Goal: Find specific page/section: Find specific page/section

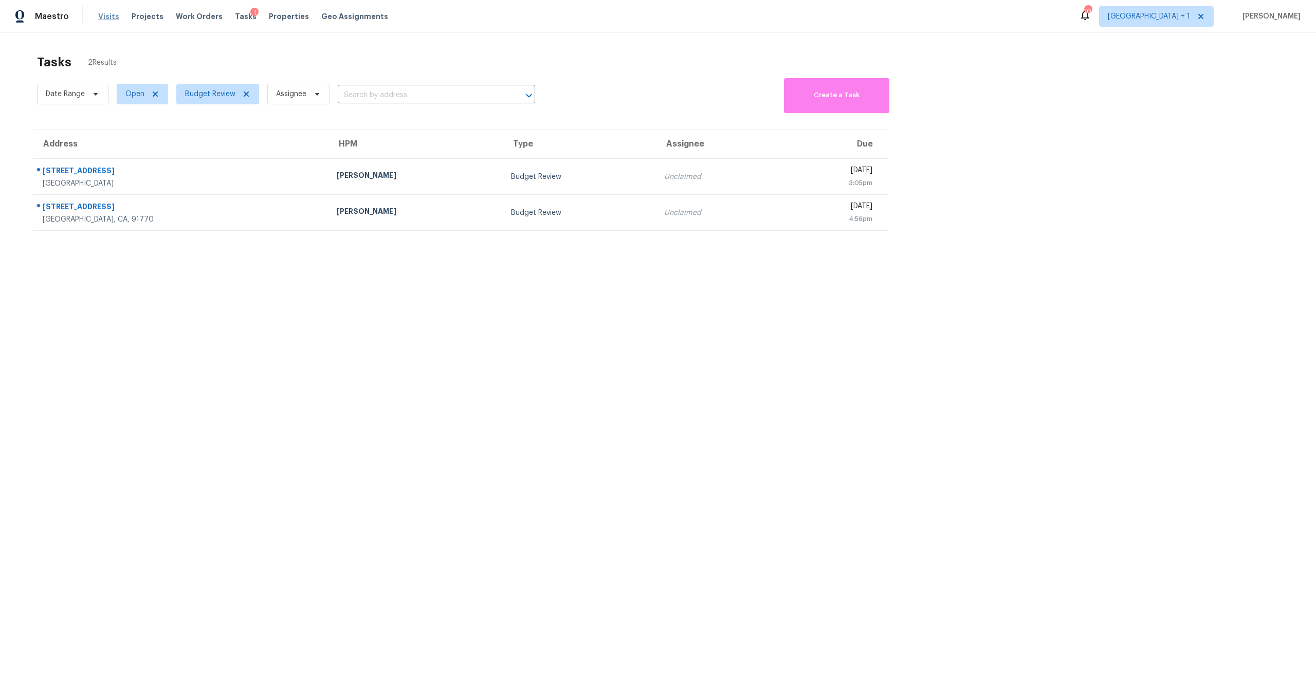
click at [113, 20] on span "Visits" at bounding box center [108, 16] width 21 height 10
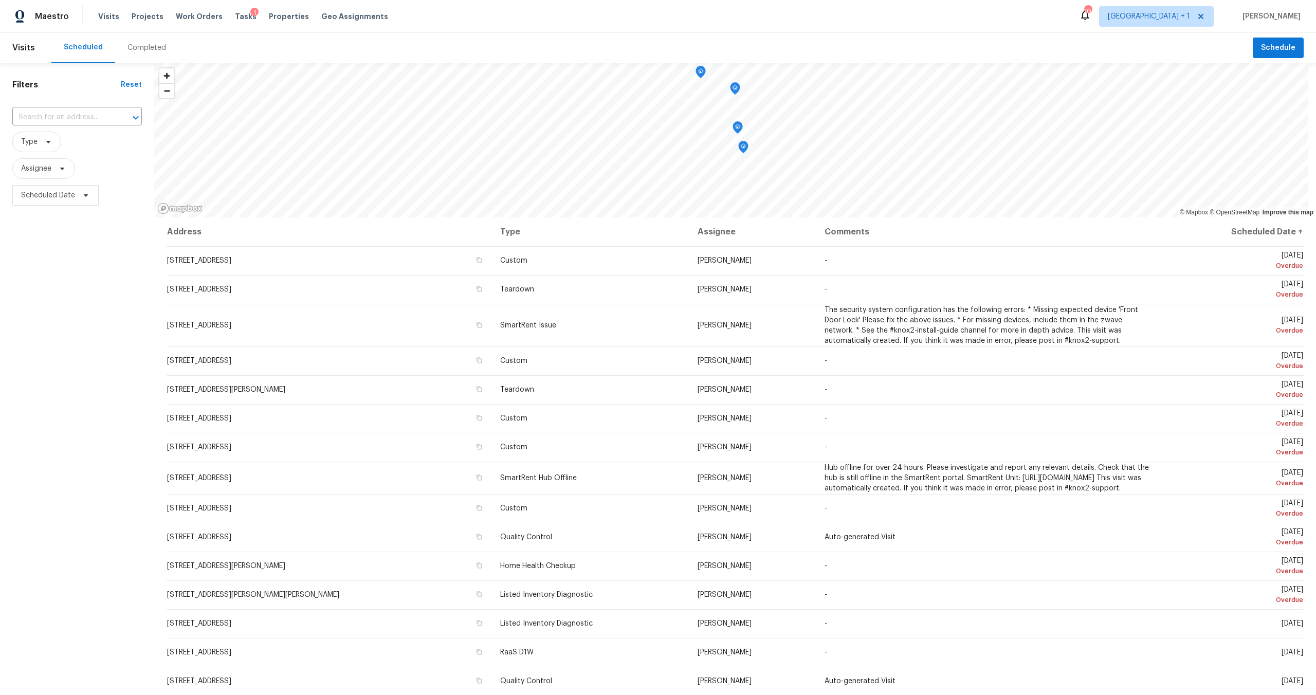
click at [29, 152] on span "Type" at bounding box center [77, 142] width 130 height 27
click at [30, 146] on span "Type" at bounding box center [29, 142] width 16 height 10
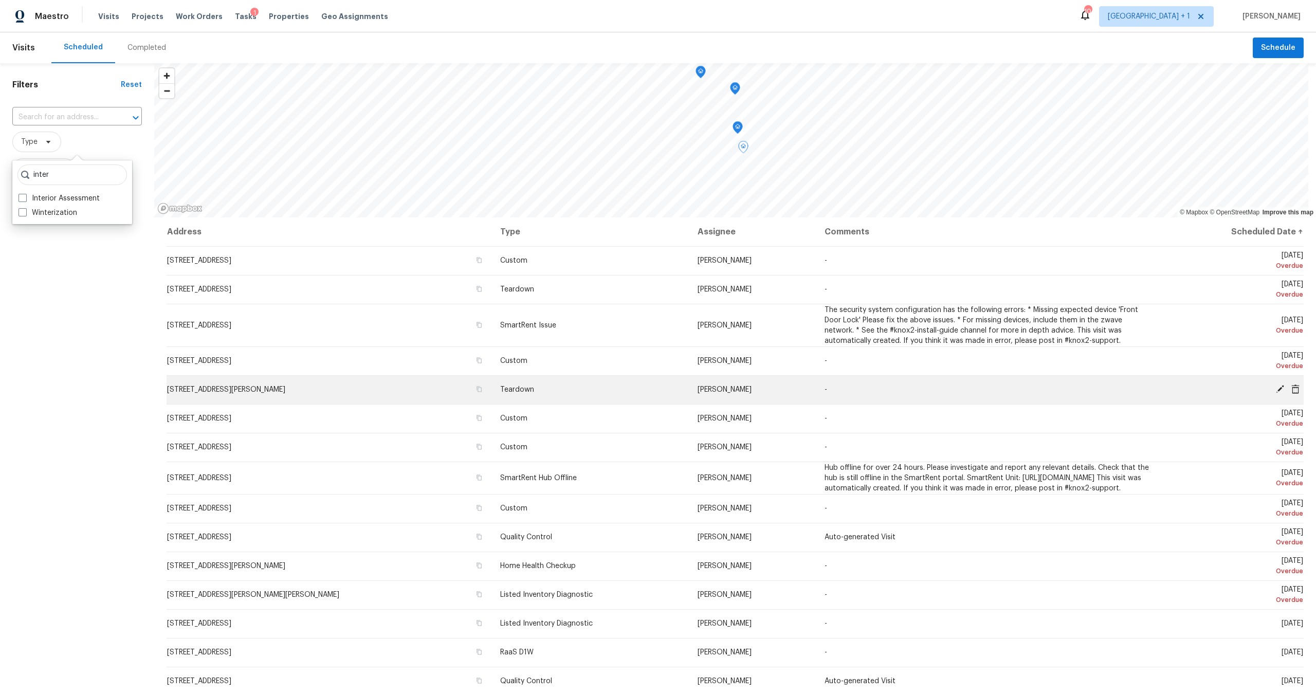
type input "inte"
click at [337, 389] on td "[STREET_ADDRESS][PERSON_NAME]" at bounding box center [329, 389] width 325 height 29
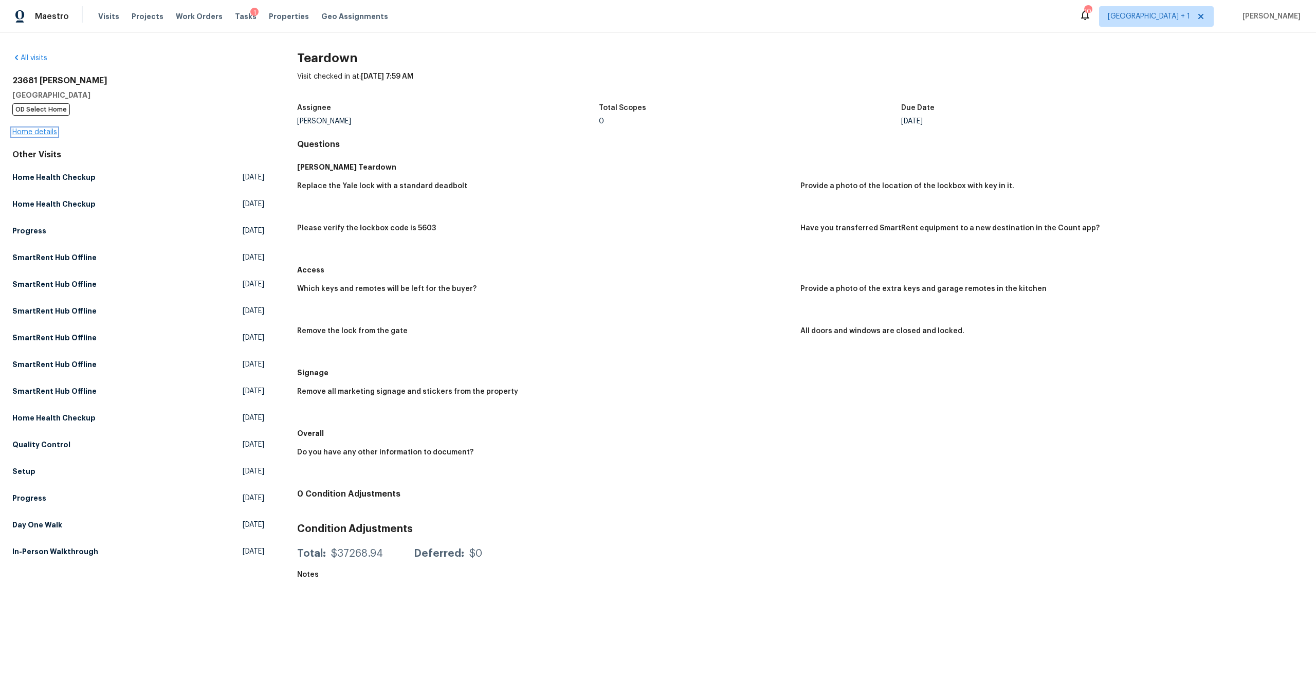
click at [46, 129] on link "Home details" at bounding box center [34, 132] width 45 height 7
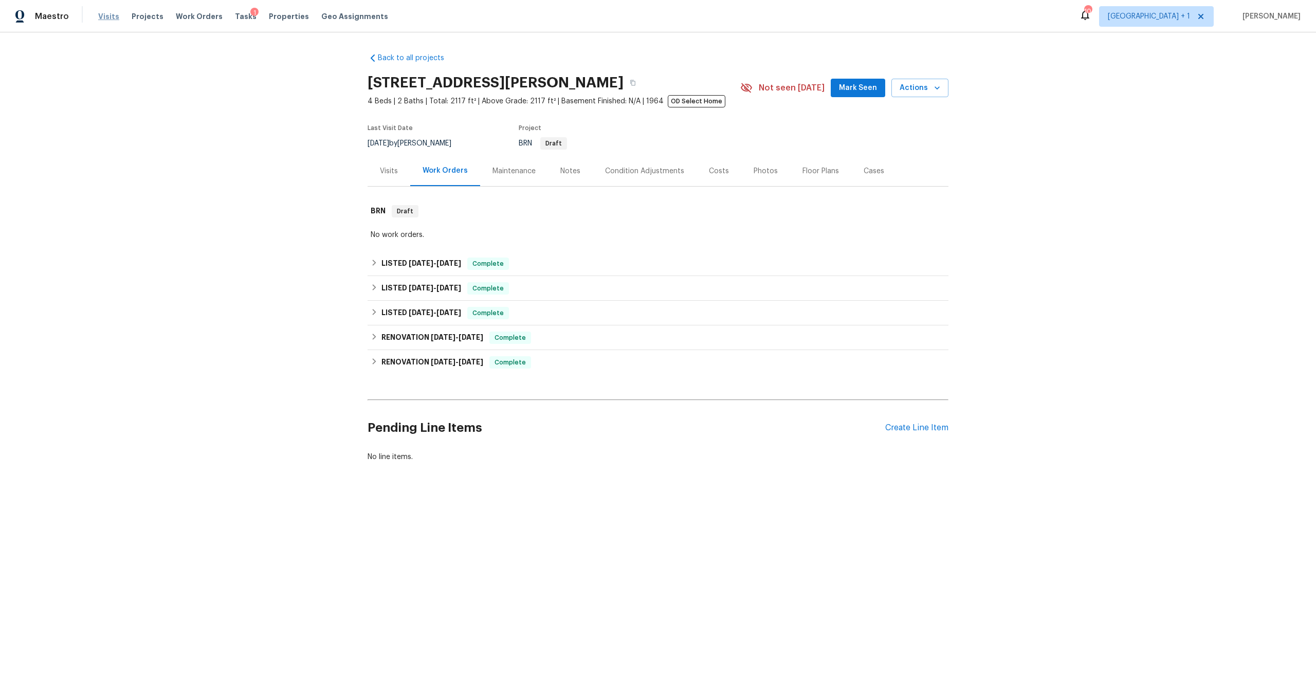
click at [101, 16] on span "Visits" at bounding box center [108, 16] width 21 height 10
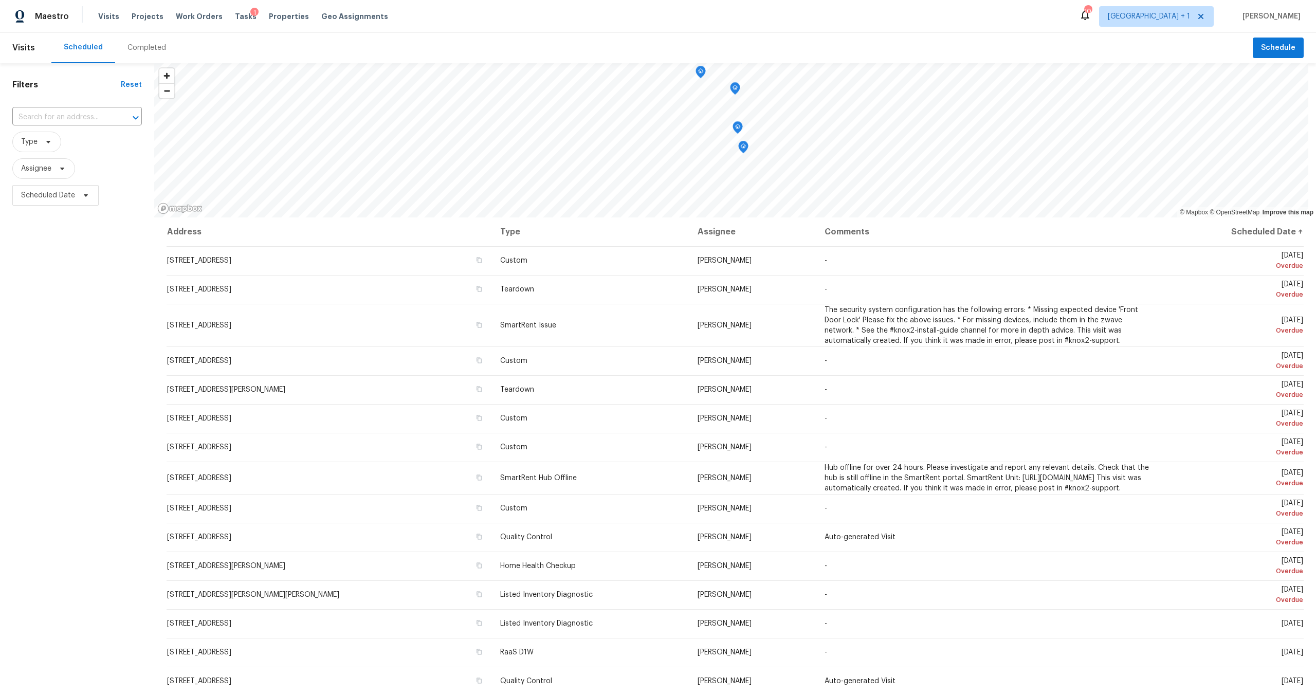
click at [104, 355] on div "Filters Reset ​ Type Assignee Scheduled Date" at bounding box center [77, 418] width 154 height 711
click at [99, 366] on div "Filters Reset ​ Type Assignee Scheduled Date" at bounding box center [77, 418] width 154 height 711
click at [31, 146] on span "Type" at bounding box center [29, 142] width 16 height 10
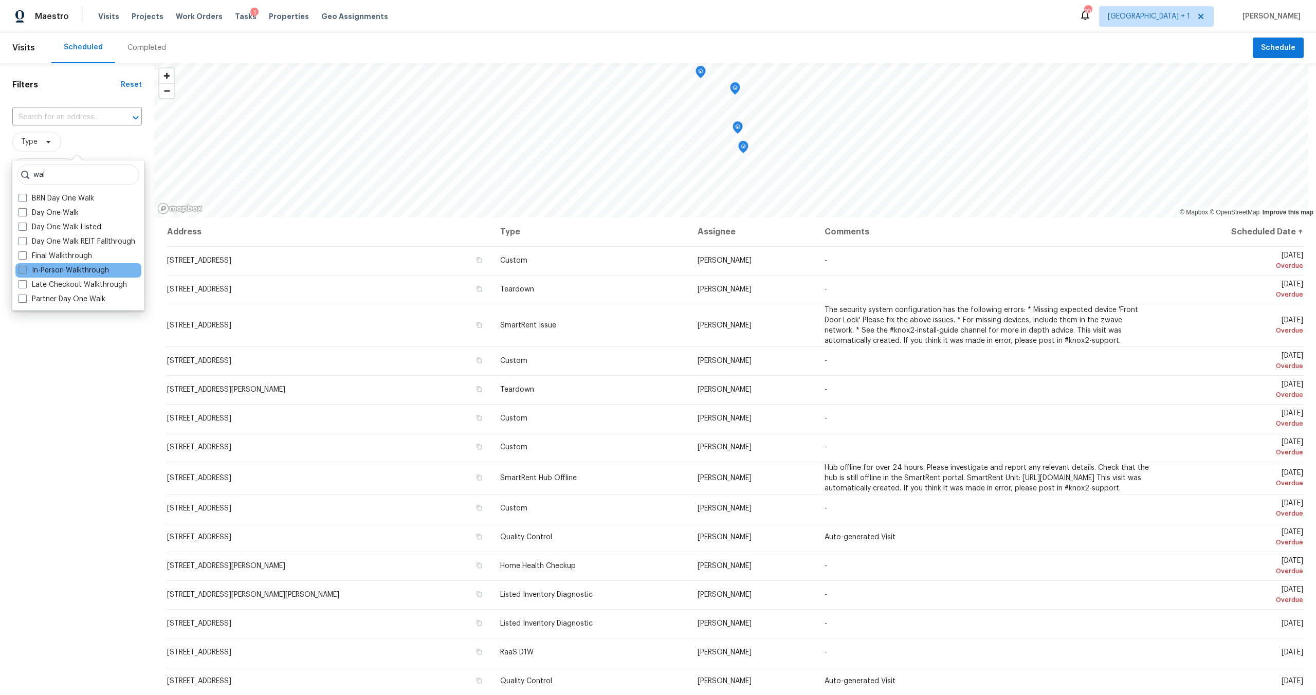
type input "wal"
click at [100, 268] on label "In-Person Walkthrough" at bounding box center [64, 270] width 90 height 10
click at [25, 268] on input "In-Person Walkthrough" at bounding box center [22, 268] width 7 height 7
checkbox input "true"
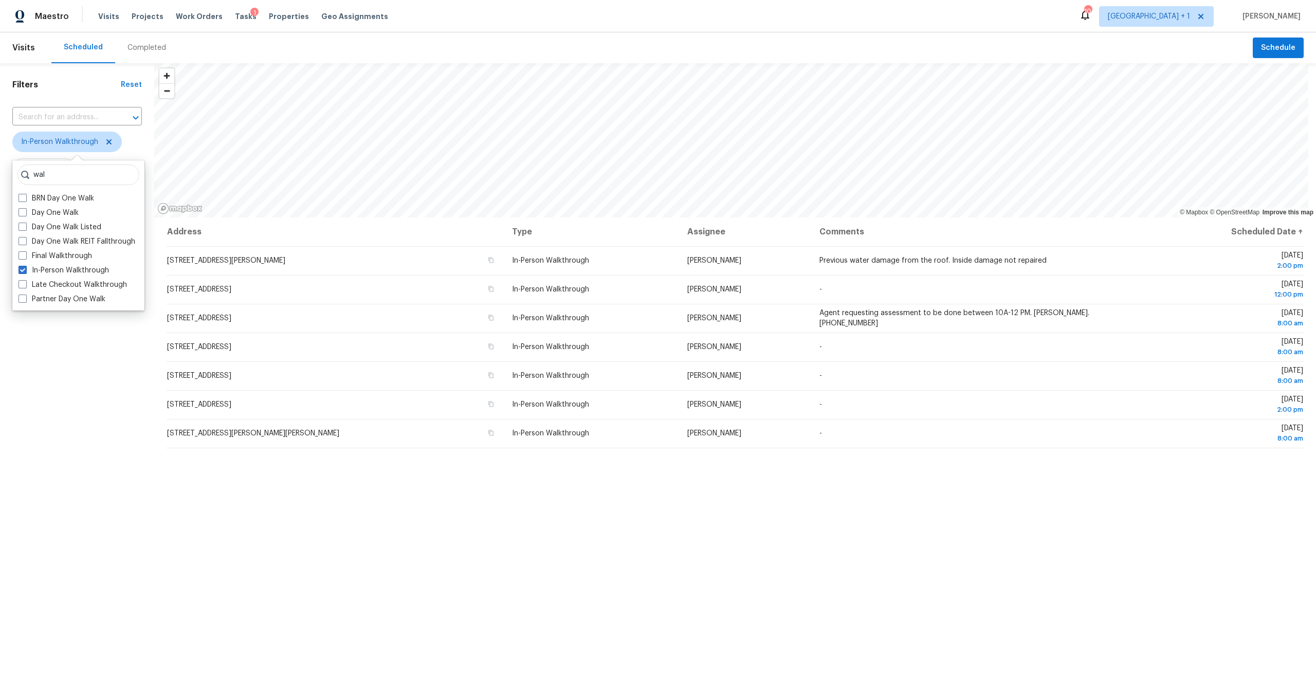
click at [106, 404] on div "Filters Reset ​ In-Person Walkthrough Assignee Scheduled Date" at bounding box center [77, 418] width 154 height 711
